Goal: Information Seeking & Learning: Check status

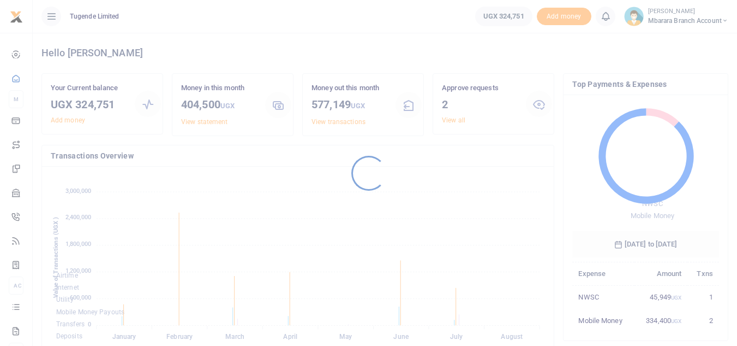
scroll to position [145, 139]
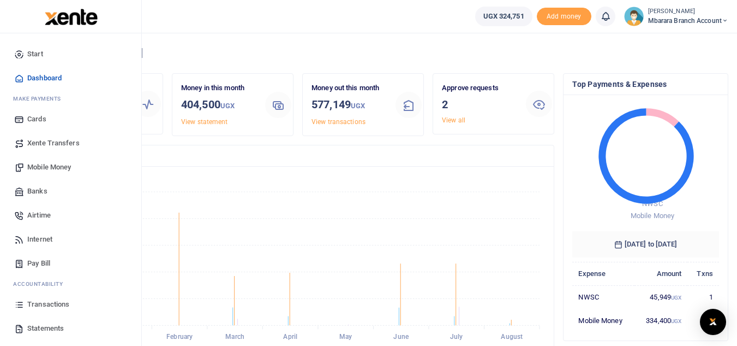
click at [50, 306] on span "Transactions" at bounding box center [48, 304] width 42 height 11
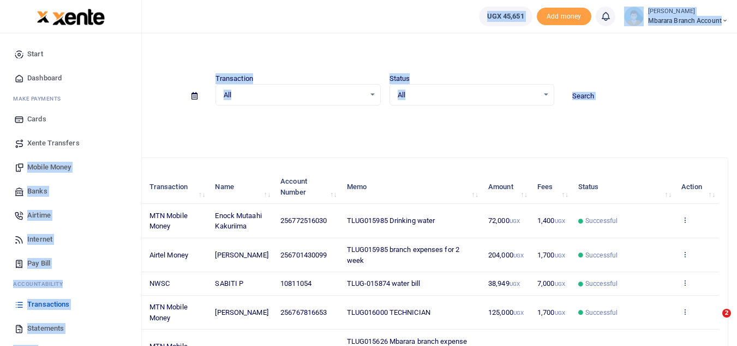
drag, startPoint x: 272, startPoint y: 145, endPoint x: 3, endPoint y: 195, distance: 273.1
click at [3, 195] on body "Start Dashboard M ake Payments Cards Xente Transfers Mobile Money Banks Airtime…" at bounding box center [368, 258] width 737 height 517
click at [58, 168] on span "Mobile Money" at bounding box center [49, 167] width 44 height 11
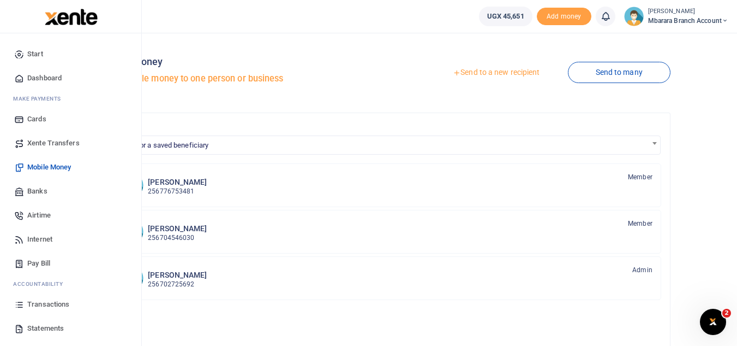
click at [51, 76] on span "Dashboard" at bounding box center [44, 78] width 34 height 11
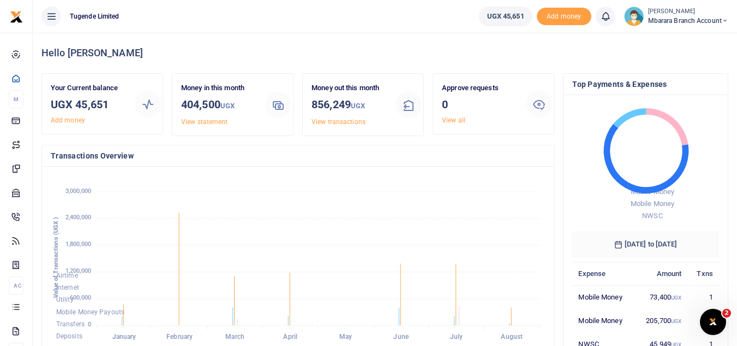
click at [252, 221] on foreignobject "Airtime Internet Utility Mobile Money Payouts Transfers Deposits Cards" at bounding box center [298, 265] width 495 height 180
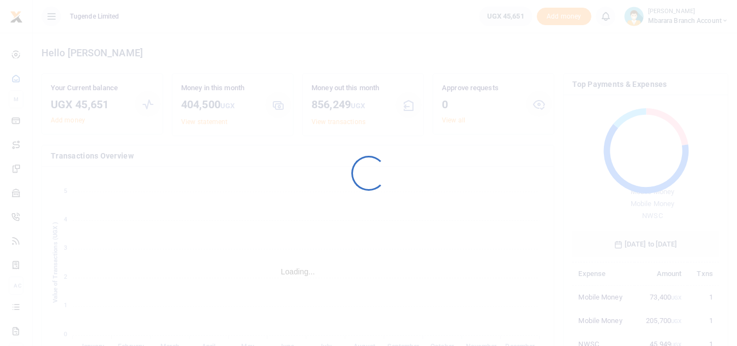
scroll to position [145, 139]
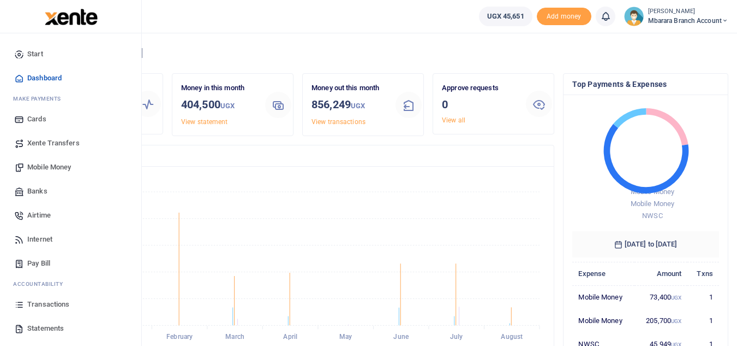
click at [47, 303] on span "Transactions" at bounding box center [48, 304] width 42 height 11
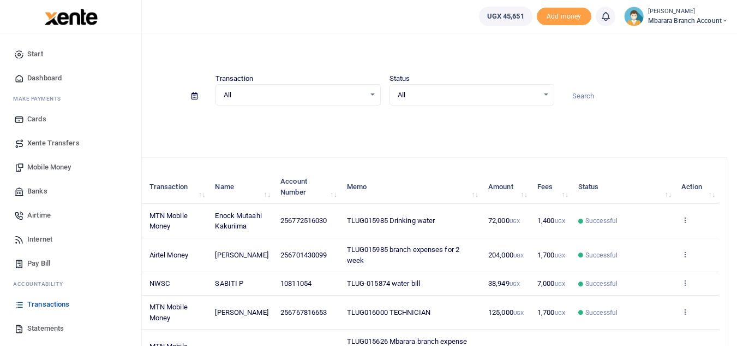
click at [47, 324] on span "Statements" at bounding box center [45, 328] width 37 height 11
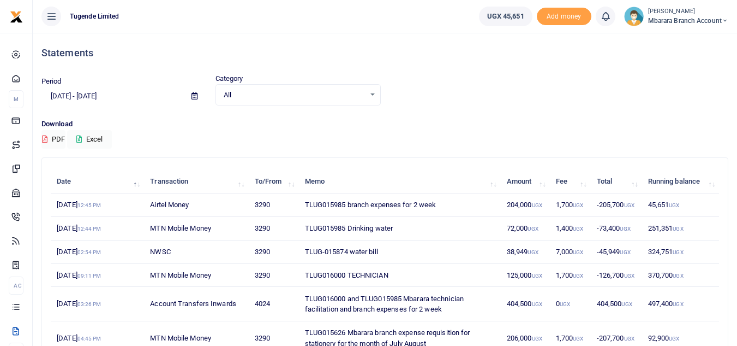
click at [306, 298] on td "TLUG016000 and TLUG015985 Mbarara technician facilitation and branch expenses f…" at bounding box center [400, 304] width 202 height 34
click at [303, 298] on td "TLUG016000 and TLUG015985 Mbarara technician facilitation and branch expenses f…" at bounding box center [400, 304] width 202 height 34
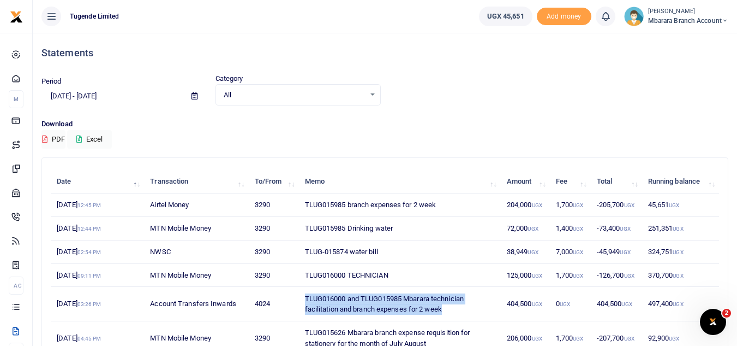
drag, startPoint x: 305, startPoint y: 297, endPoint x: 450, endPoint y: 316, distance: 145.9
click at [450, 316] on td "TLUG016000 and TLUG015985 Mbarara technician facilitation and branch expenses f…" at bounding box center [400, 304] width 202 height 34
copy td "TLUG016000 and TLUG015985 Mbarara technician facilitation and branch expenses f…"
